Goal: Information Seeking & Learning: Learn about a topic

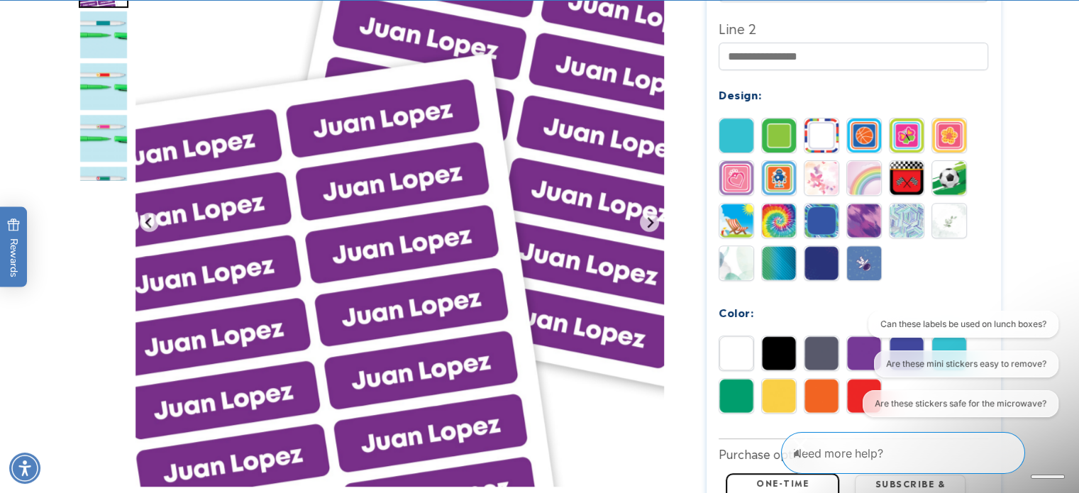
scroll to position [710, 0]
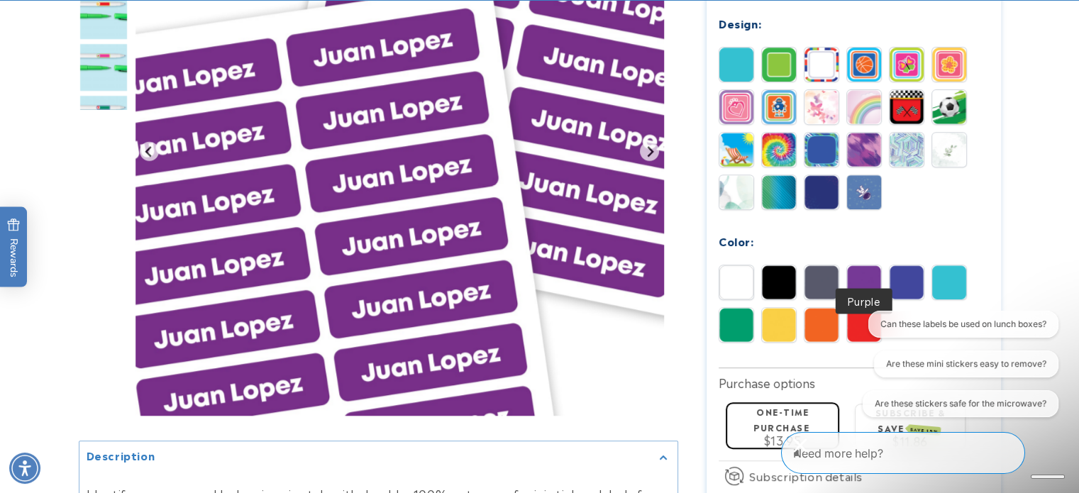
click at [863, 265] on img at bounding box center [864, 282] width 34 height 34
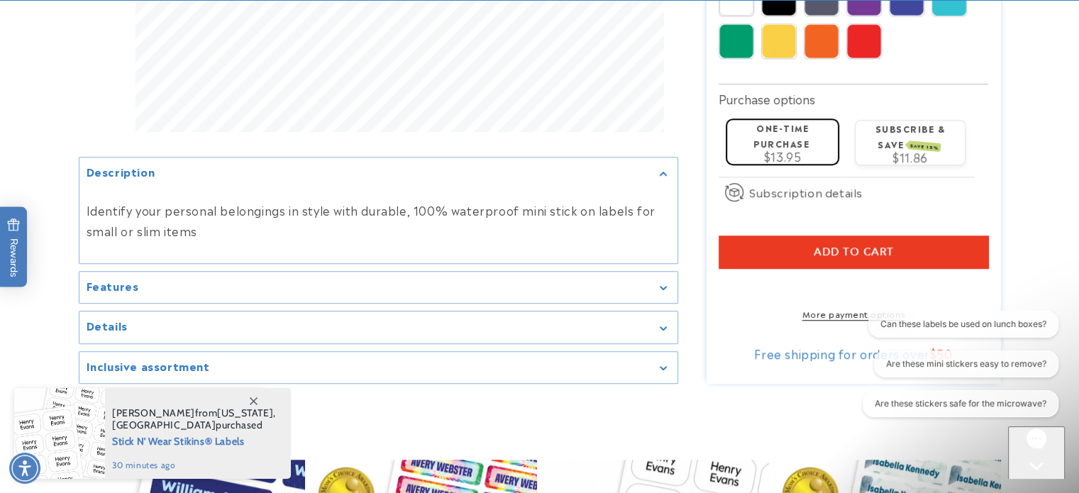
scroll to position [1065, 0]
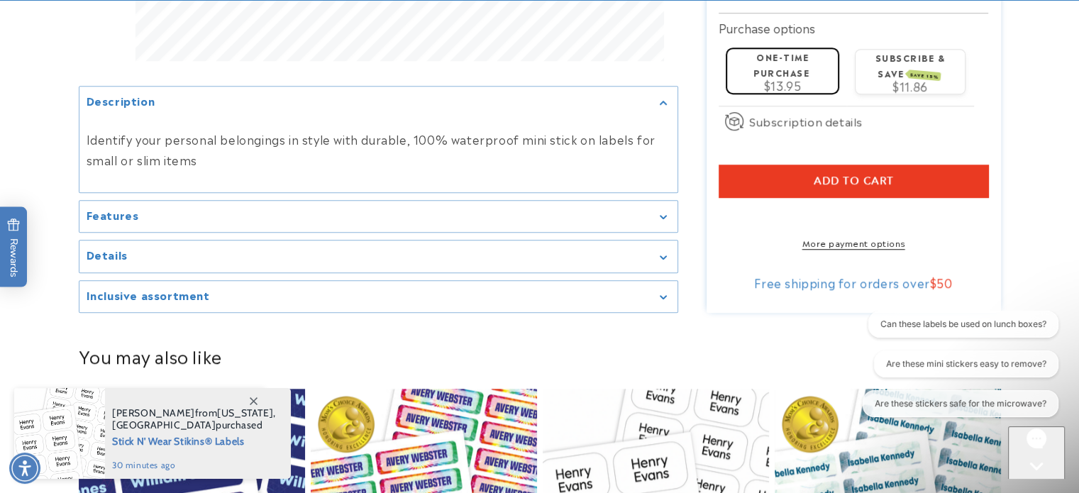
click at [301, 292] on div "Inclusive assortment" at bounding box center [379, 297] width 584 height 11
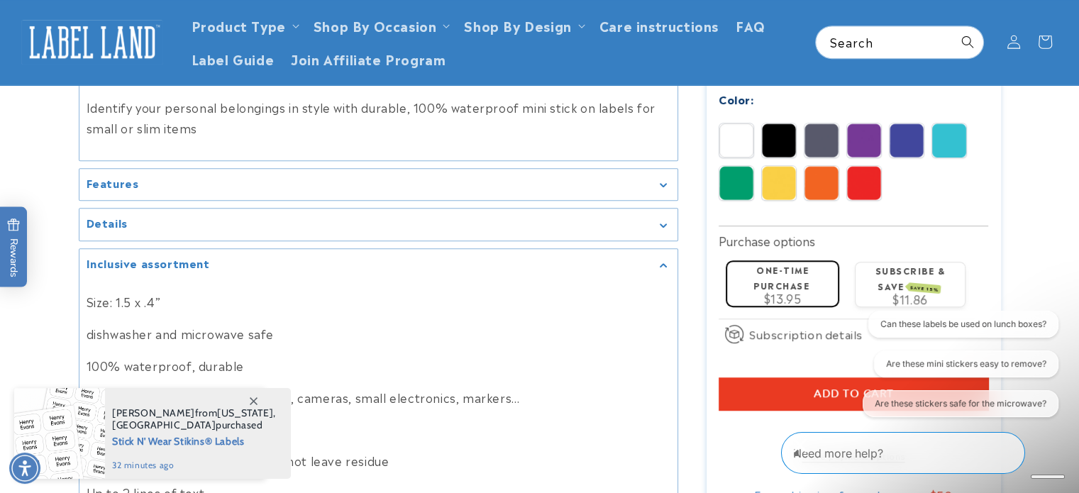
scroll to position [781, 0]
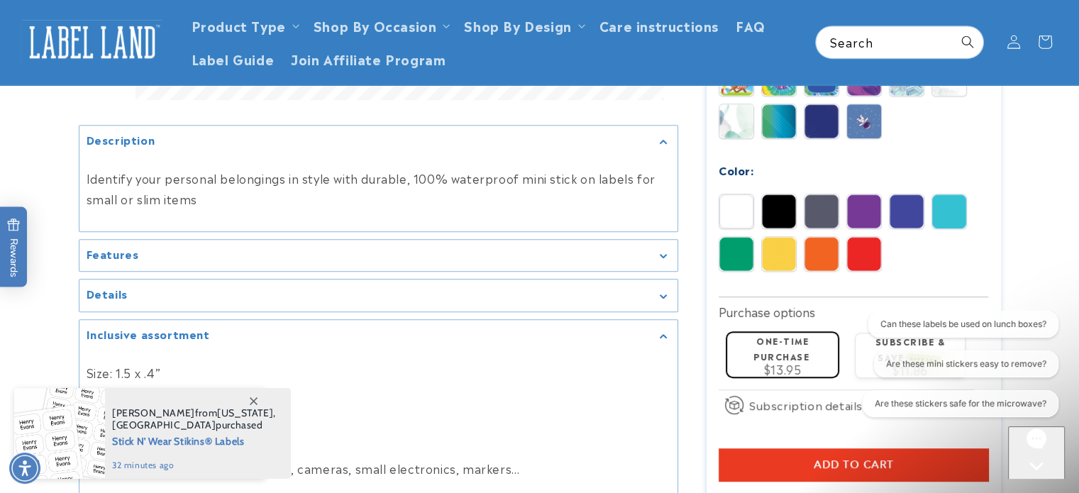
click at [531, 252] on div "Features" at bounding box center [379, 256] width 584 height 11
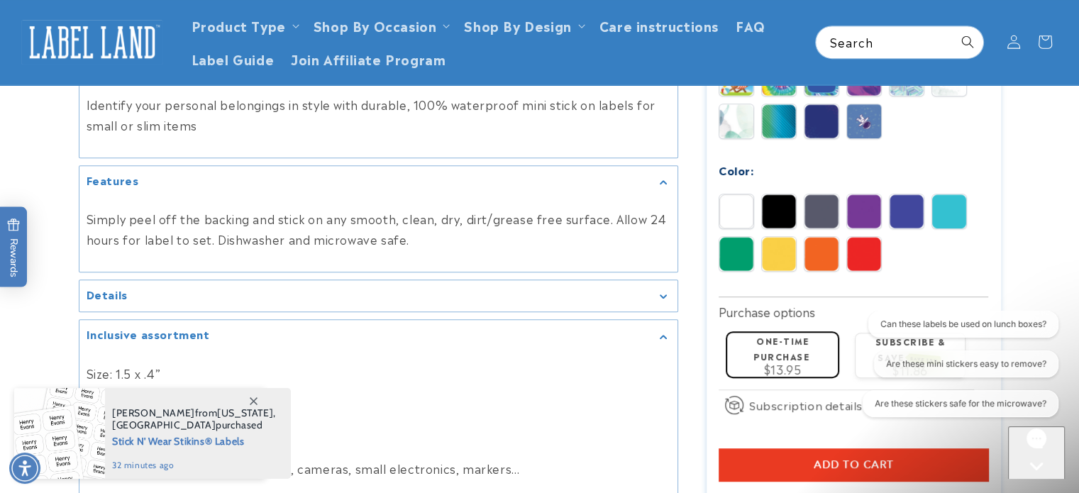
click at [261, 297] on summary "Details" at bounding box center [378, 296] width 598 height 32
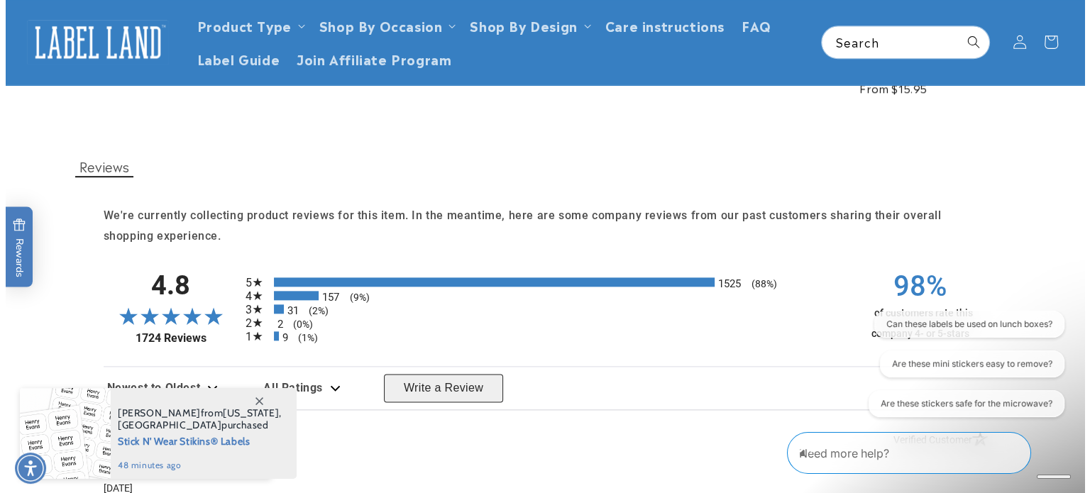
scroll to position [1277, 0]
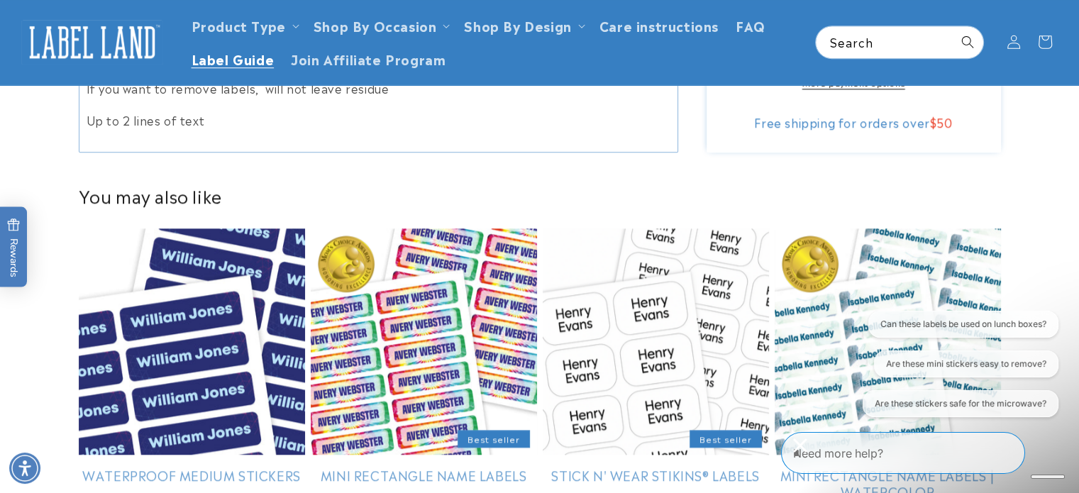
click at [217, 62] on span "Label Guide" at bounding box center [233, 58] width 83 height 16
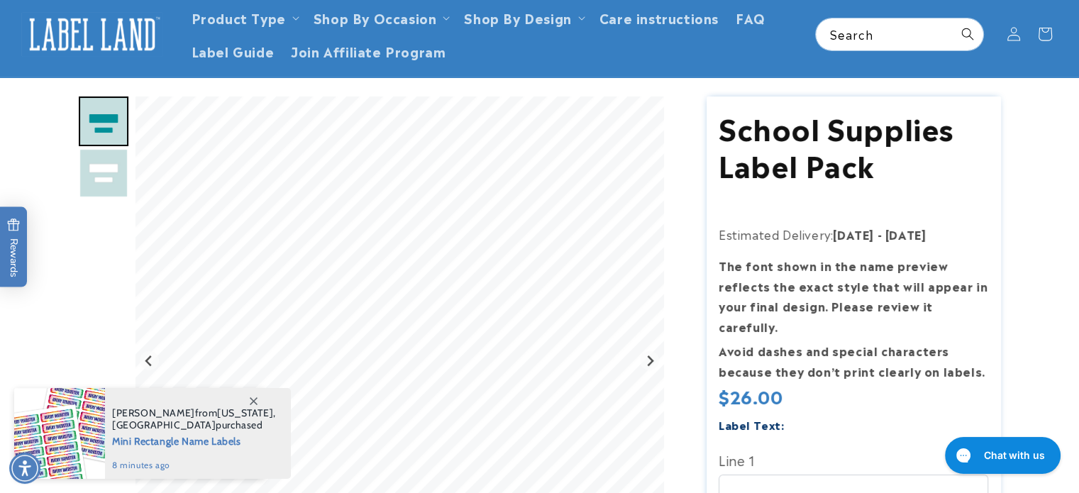
scroll to position [213, 0]
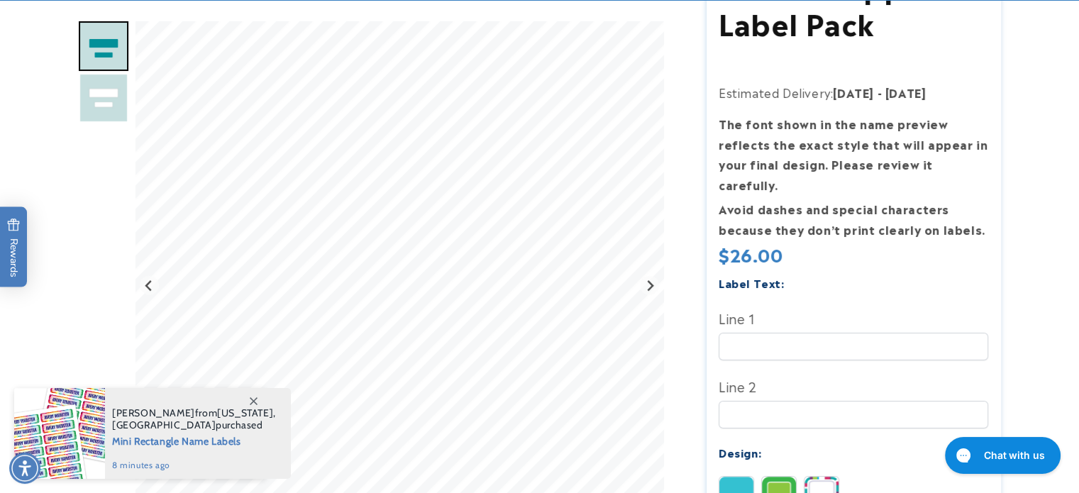
click at [250, 404] on icon at bounding box center [254, 401] width 8 height 8
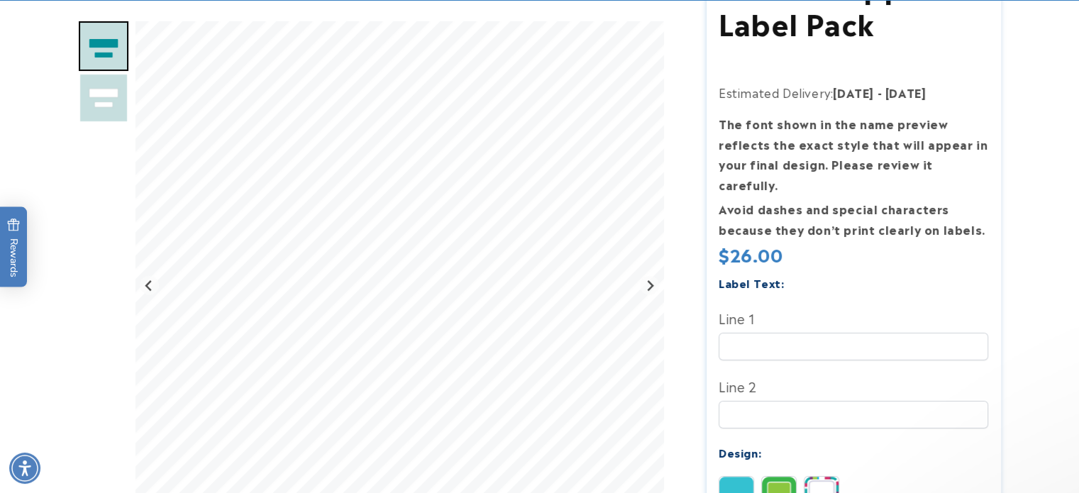
scroll to position [0, 0]
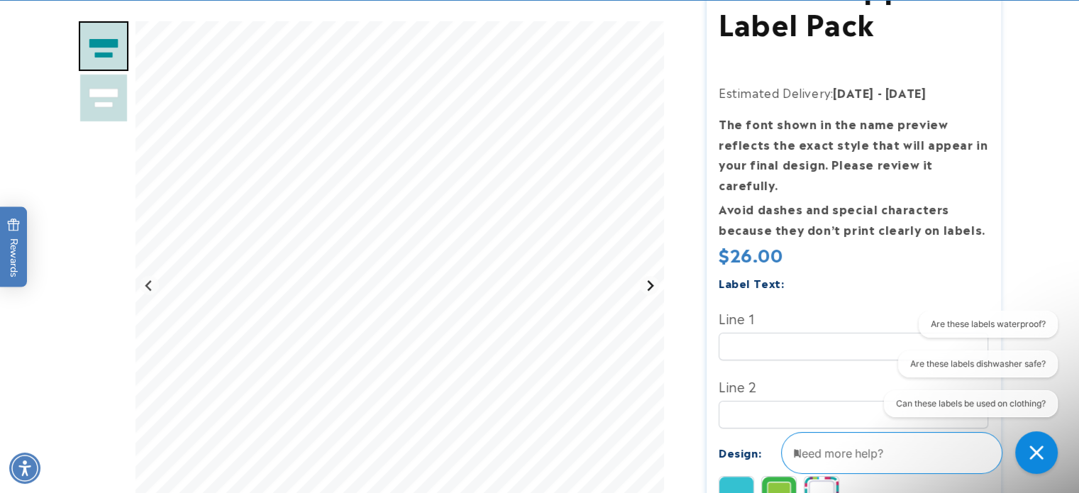
click at [651, 290] on icon "Next slide" at bounding box center [649, 285] width 11 height 11
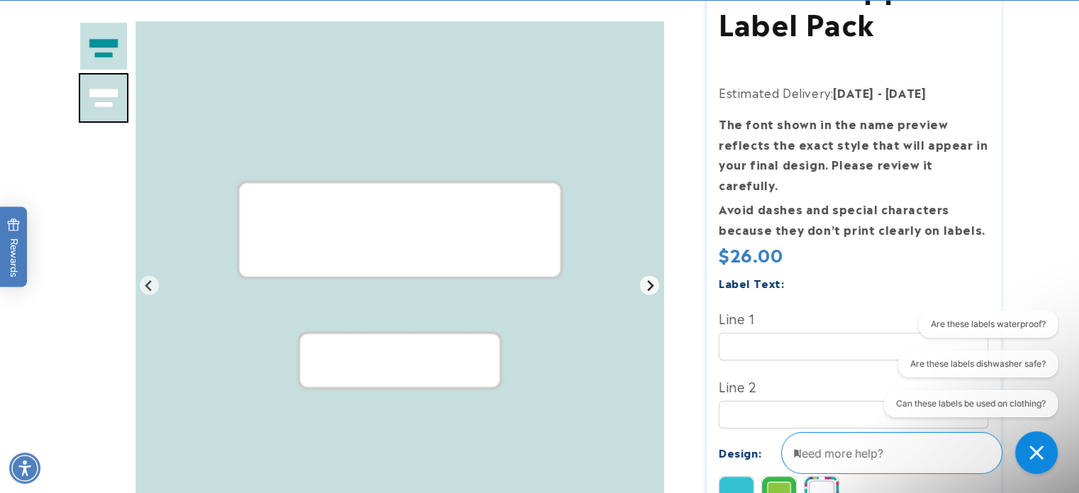
click at [651, 290] on icon "Go to first slide" at bounding box center [649, 285] width 11 height 11
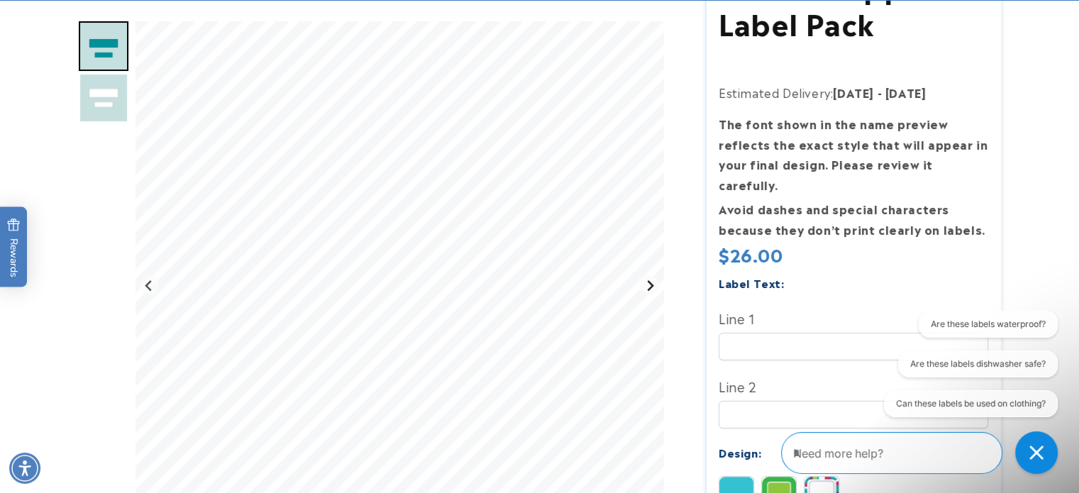
click at [651, 290] on icon "Next slide" at bounding box center [649, 285] width 11 height 11
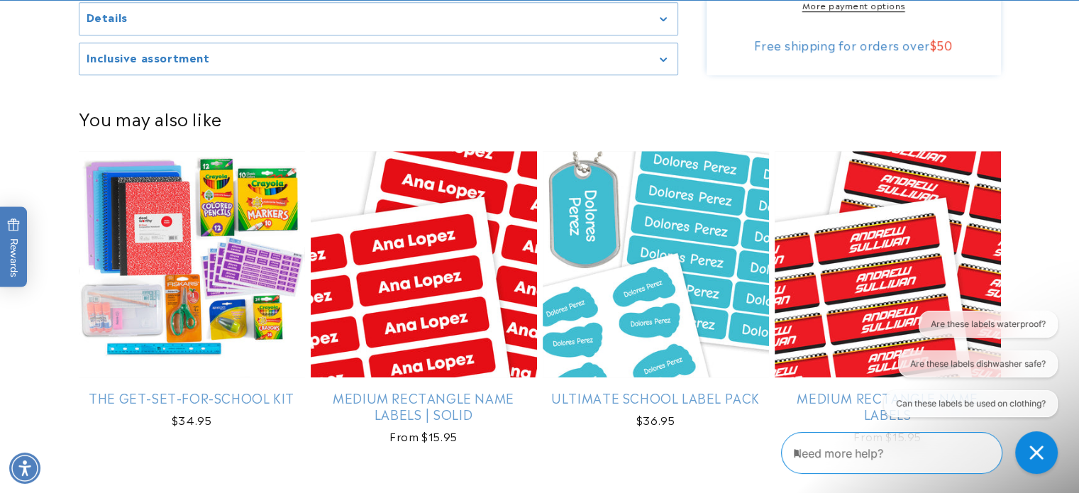
scroll to position [1135, 0]
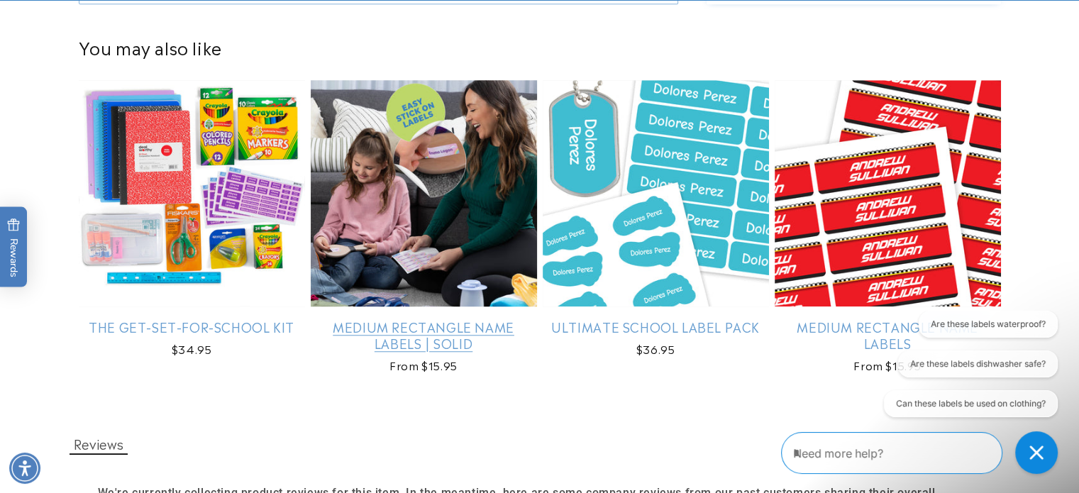
click at [414, 319] on link "Medium Rectangle Name Labels | Solid" at bounding box center [424, 335] width 226 height 33
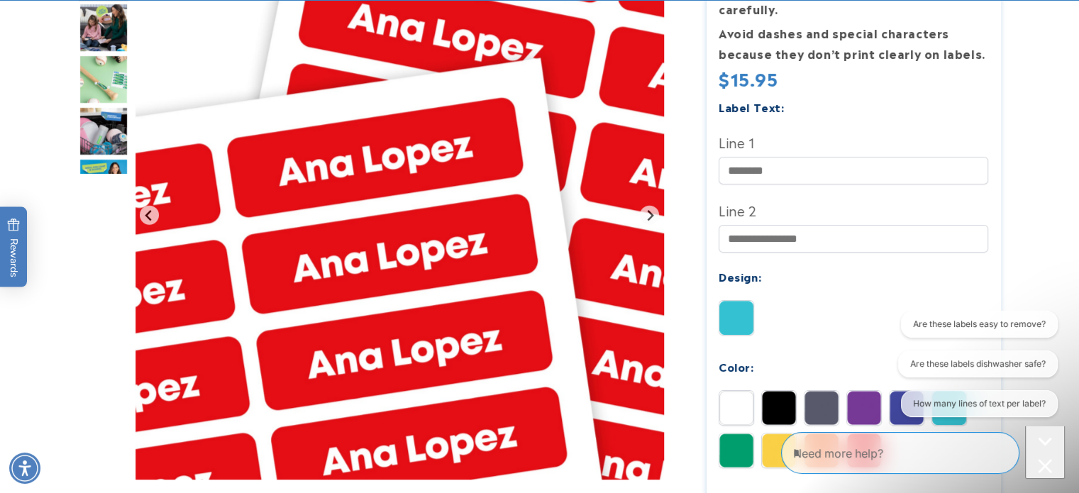
scroll to position [497, 0]
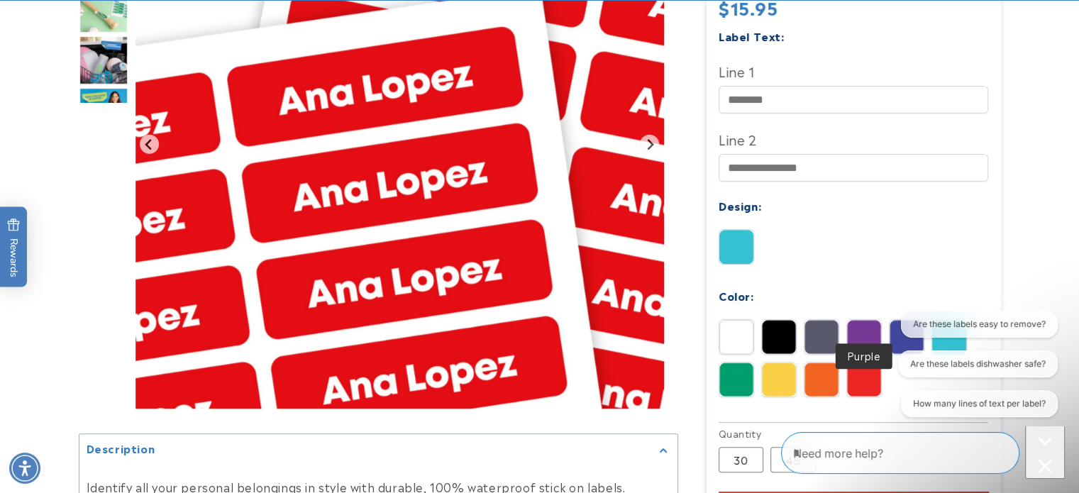
click at [865, 321] on img at bounding box center [864, 337] width 34 height 34
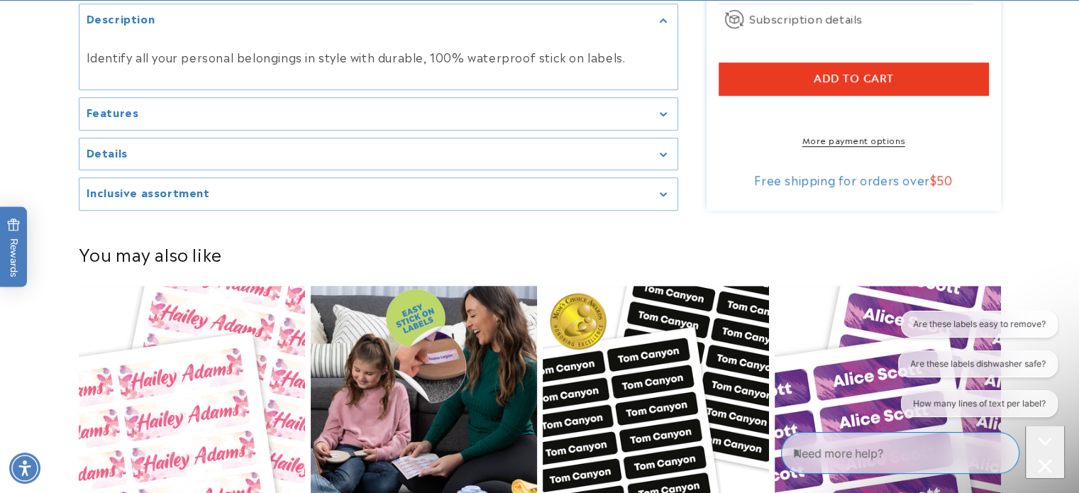
scroll to position [1206, 0]
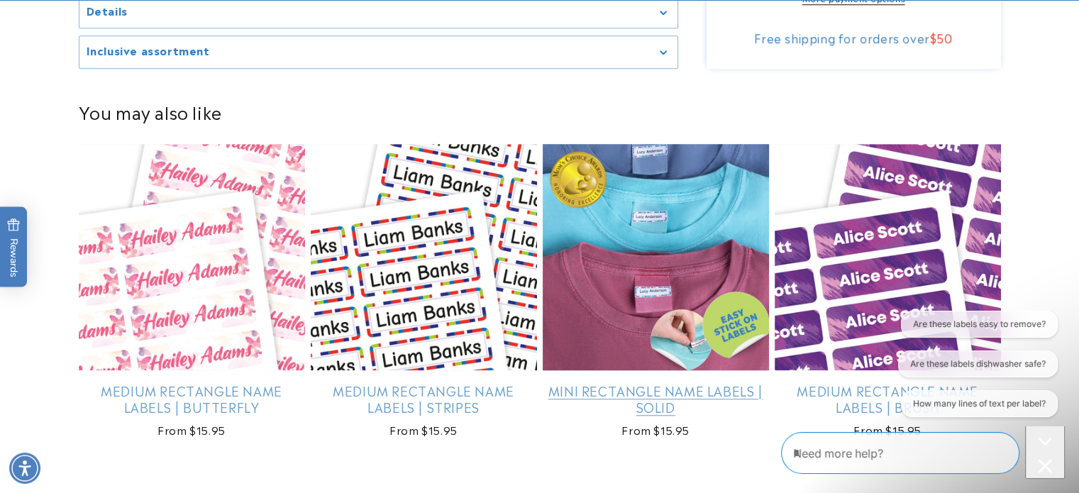
click at [639, 383] on link "Mini Rectangle Name Labels | Solid" at bounding box center [656, 399] width 226 height 33
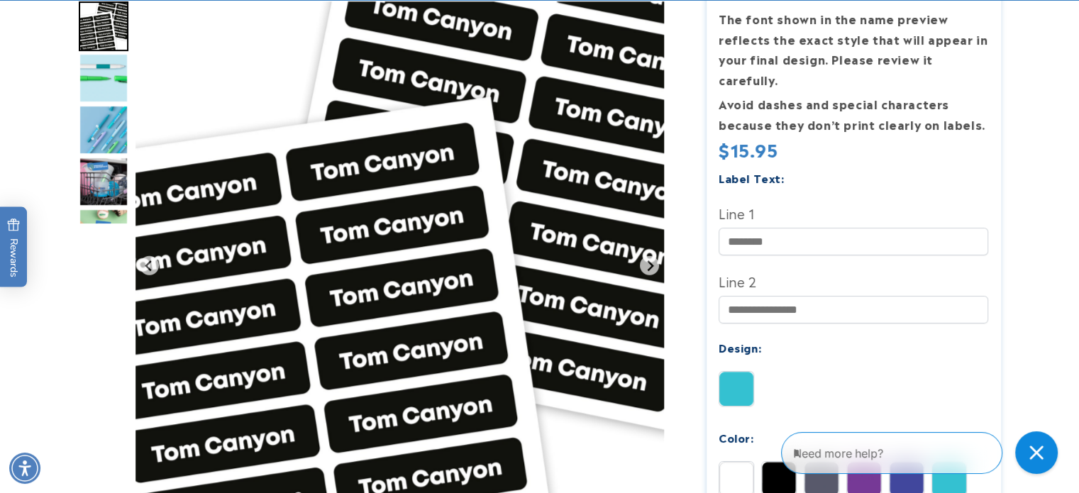
scroll to position [426, 0]
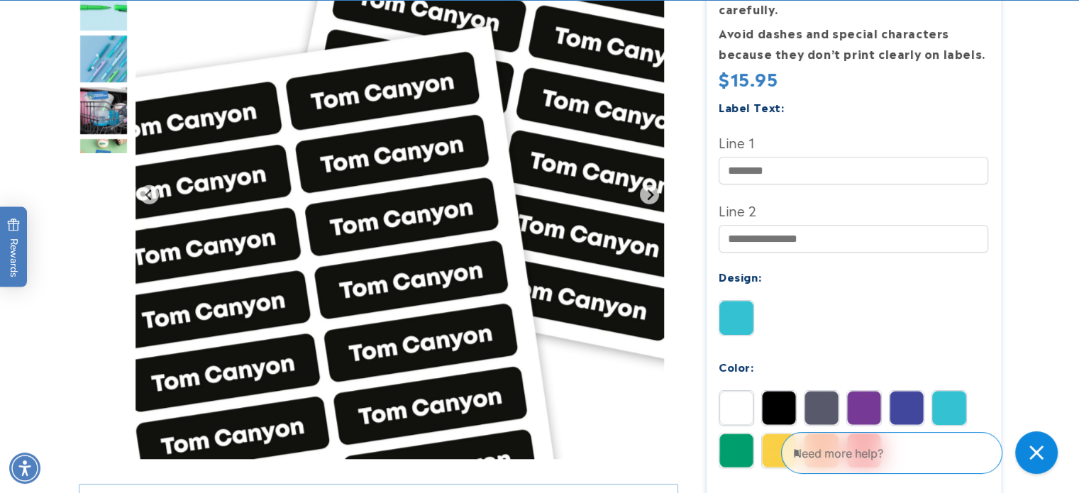
click at [857, 391] on img at bounding box center [864, 408] width 34 height 34
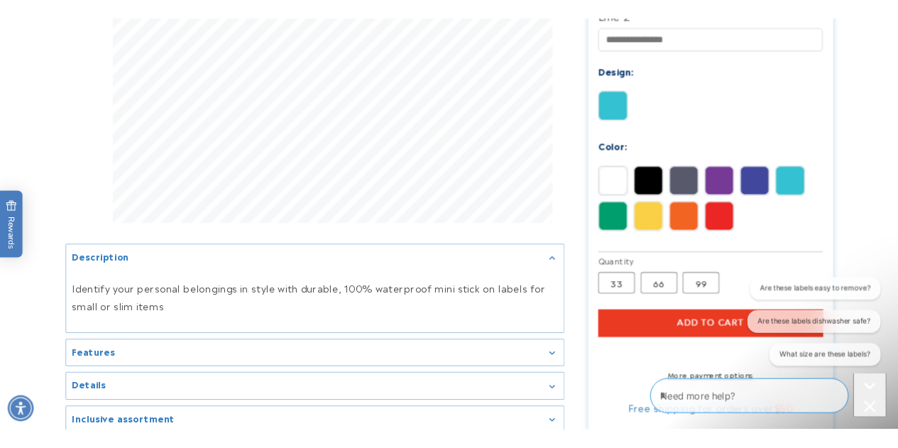
scroll to position [781, 0]
